Goal: Task Accomplishment & Management: Use online tool/utility

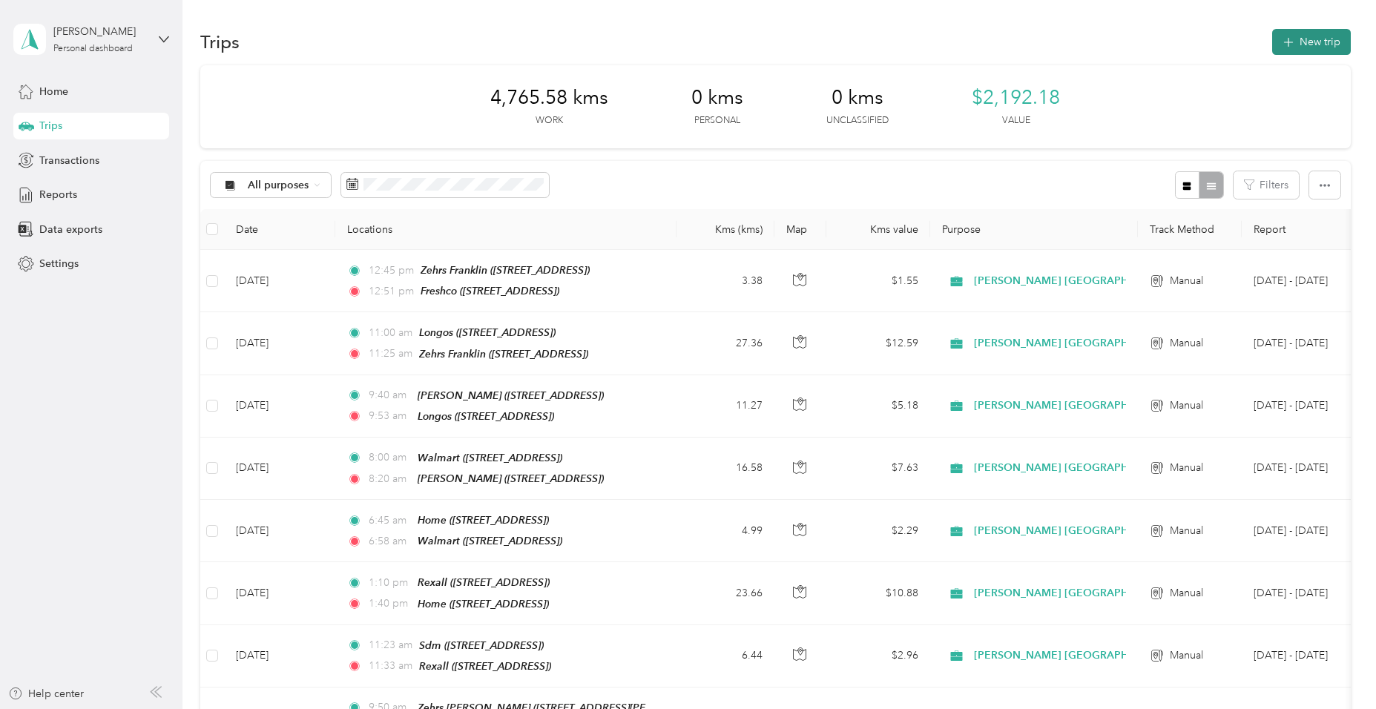
click at [1296, 47] on button "New trip" at bounding box center [1311, 42] width 79 height 26
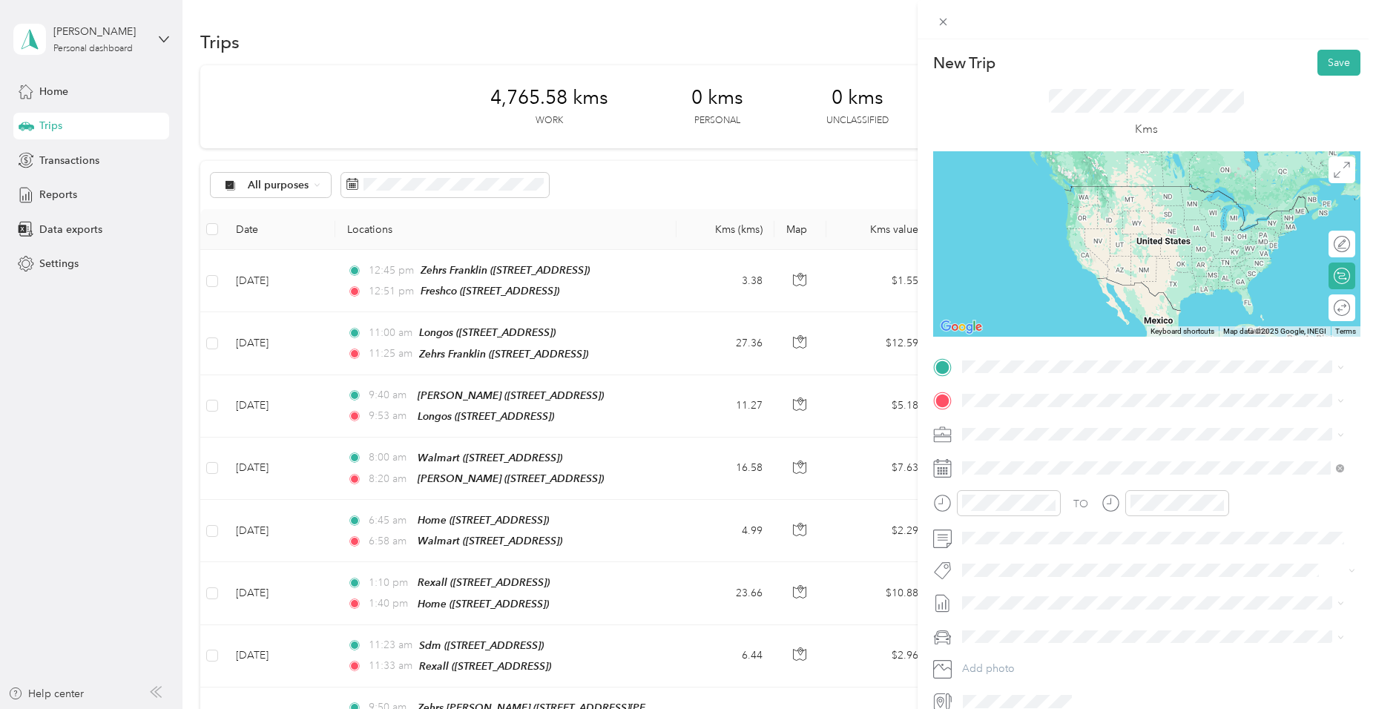
click at [1023, 471] on strong "Freshco" at bounding box center [1007, 470] width 37 height 13
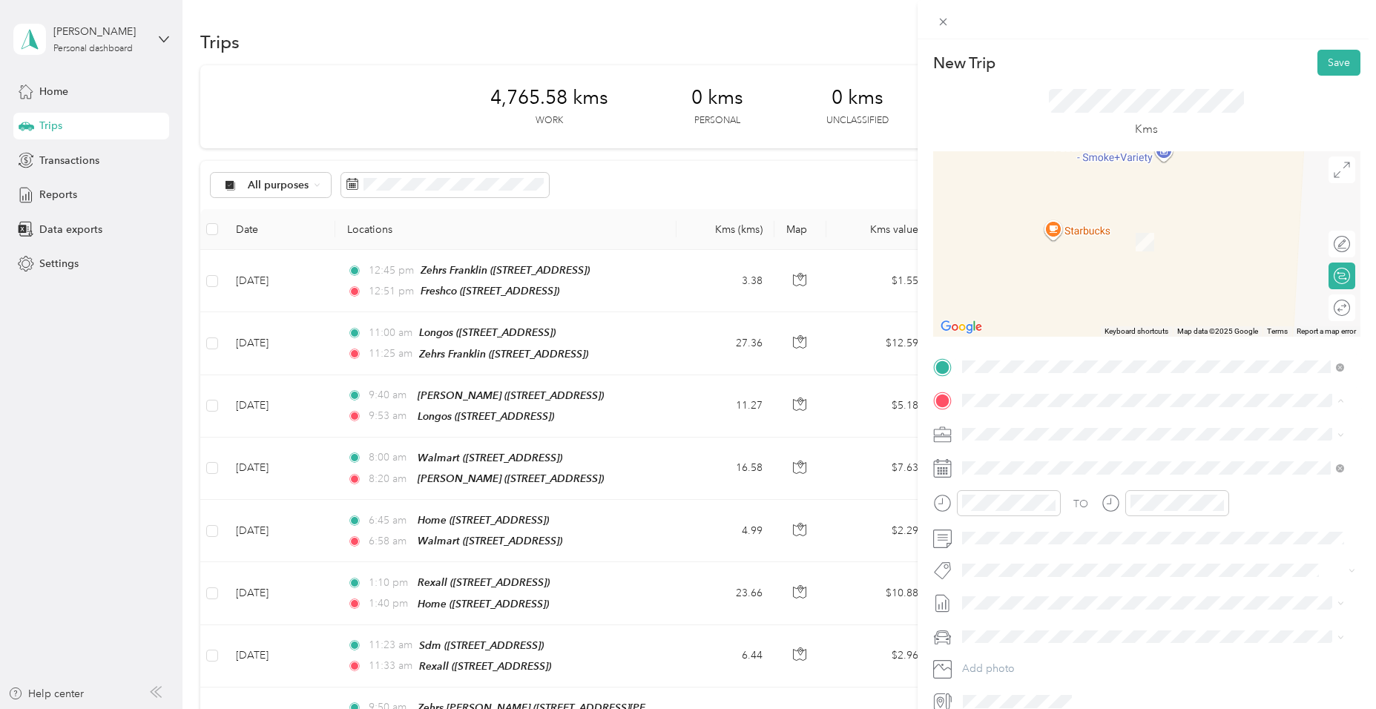
click at [1025, 456] on div "Home" at bounding box center [1036, 458] width 94 height 13
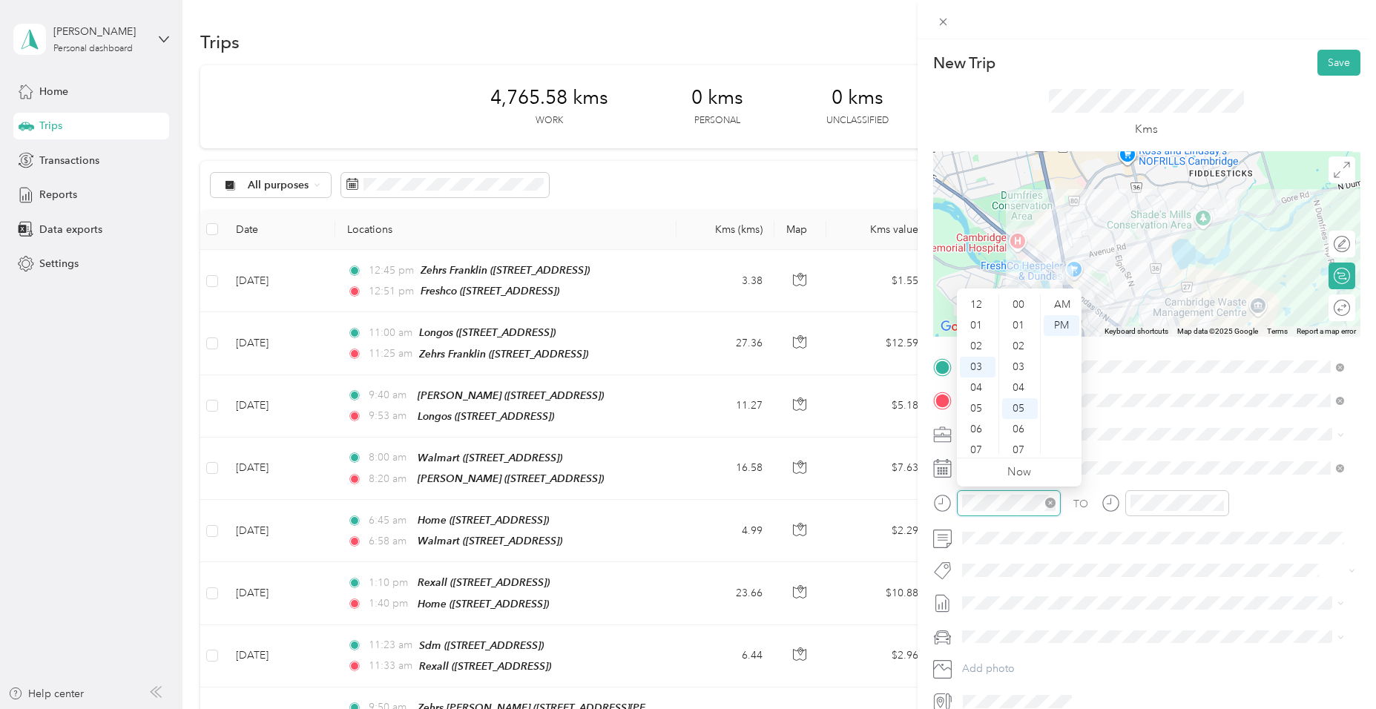
scroll to position [104, 0]
click at [978, 307] on div "02" at bounding box center [978, 313] width 36 height 21
click at [1024, 435] on div "40" at bounding box center [1020, 435] width 36 height 21
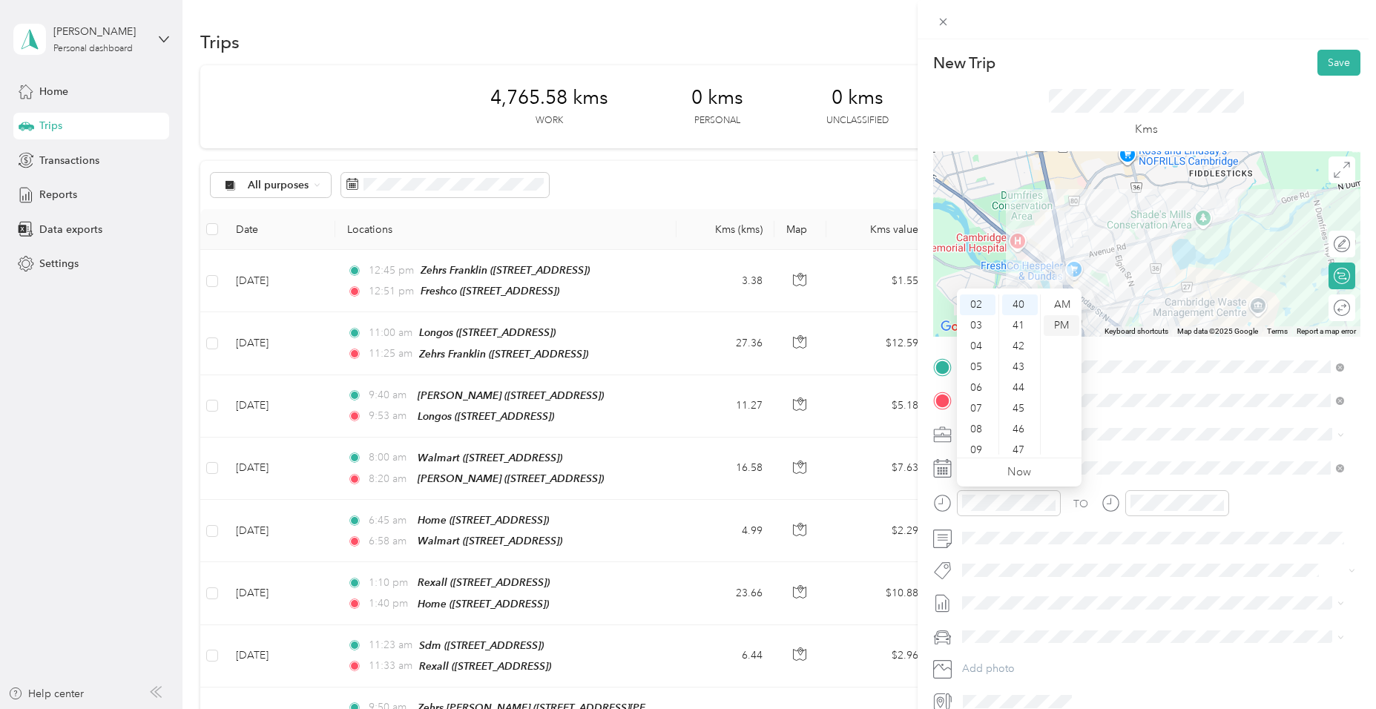
click at [1061, 325] on div "PM" at bounding box center [1062, 325] width 36 height 21
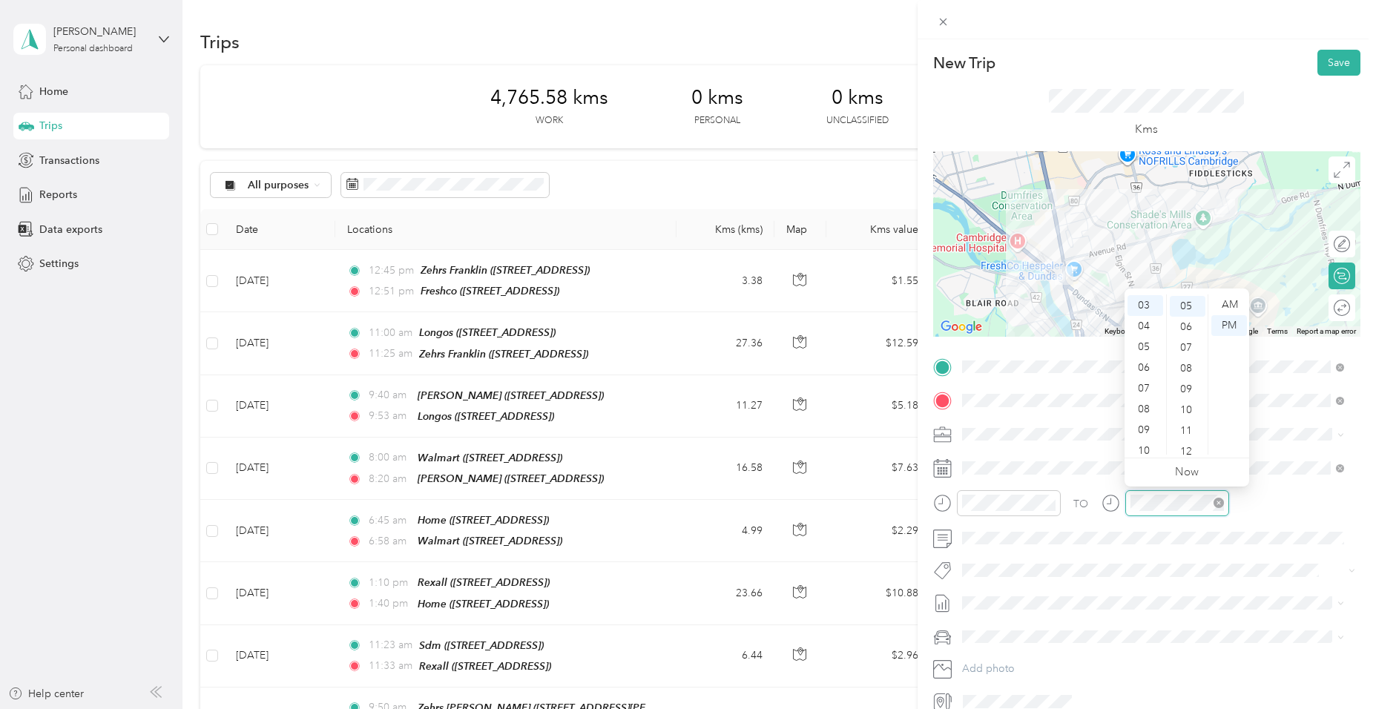
scroll to position [104, 0]
click at [1142, 316] on div "02" at bounding box center [1145, 313] width 36 height 21
click at [1184, 429] on div "49" at bounding box center [1188, 434] width 36 height 21
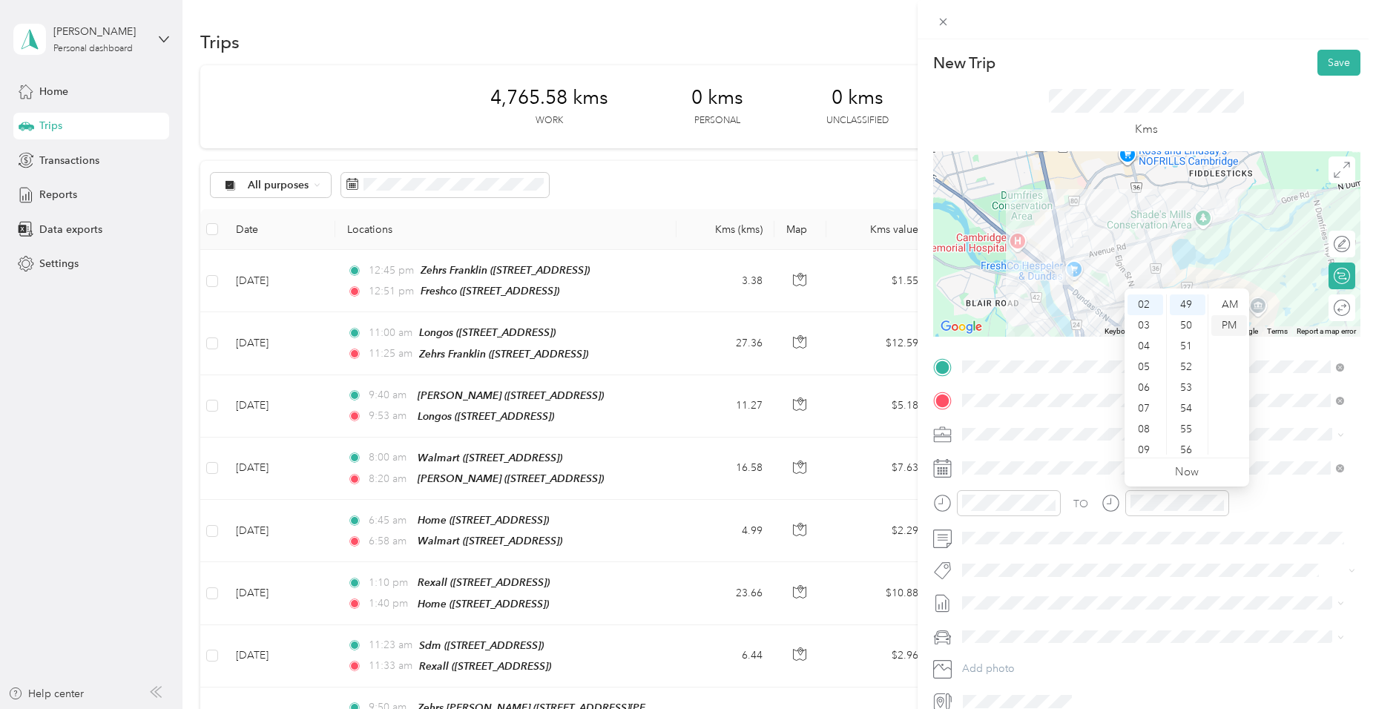
click at [1236, 324] on div "PM" at bounding box center [1229, 325] width 36 height 21
click at [1046, 405] on button "Fit [PERSON_NAME] Team" at bounding box center [1032, 401] width 131 height 19
click at [1333, 55] on button "Save" at bounding box center [1338, 63] width 43 height 26
